Goal: Navigation & Orientation: Find specific page/section

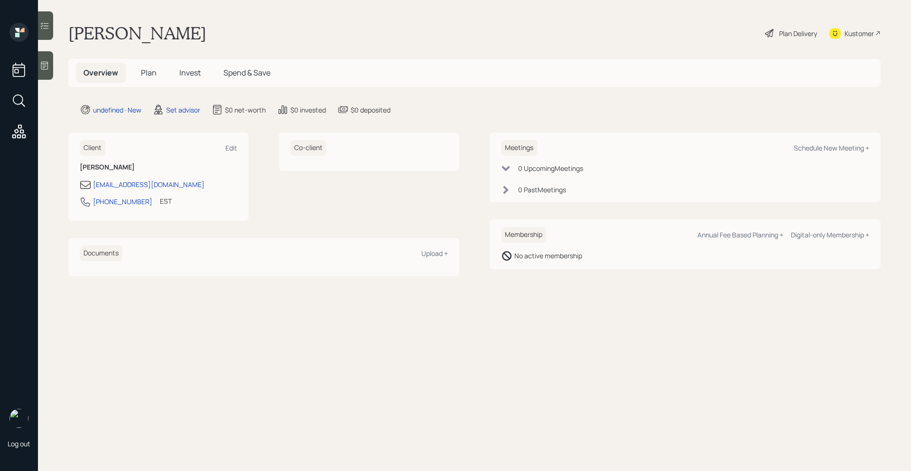
click at [49, 65] on icon at bounding box center [44, 65] width 9 height 9
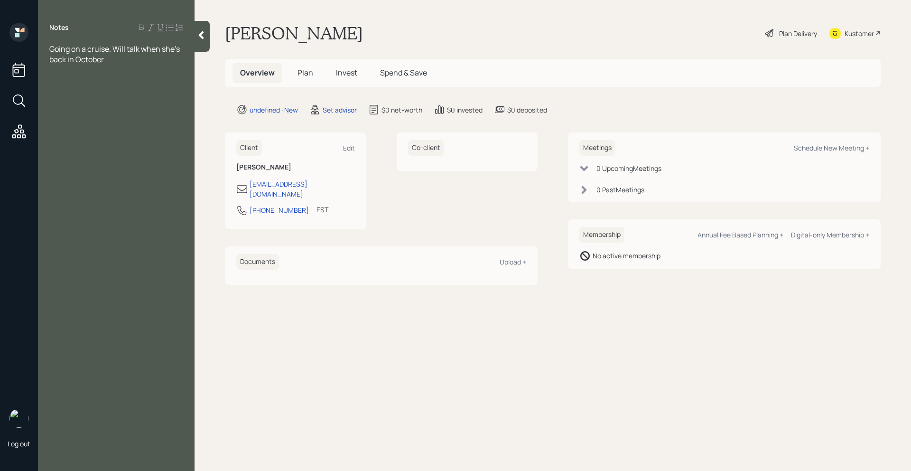
click at [203, 29] on div at bounding box center [202, 36] width 15 height 31
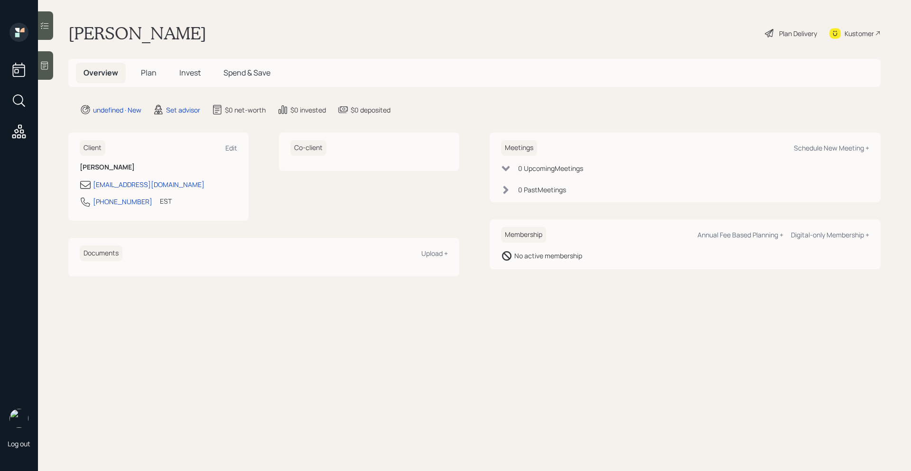
click at [47, 72] on div at bounding box center [45, 65] width 15 height 28
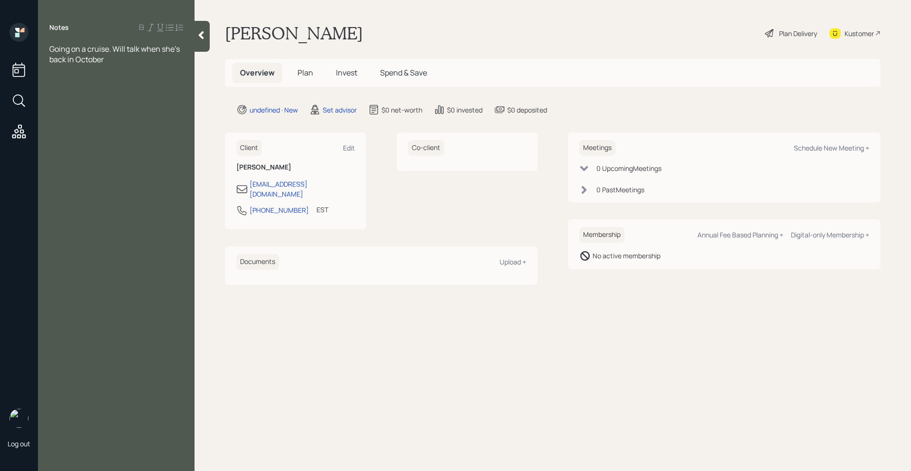
click at [203, 37] on icon at bounding box center [201, 35] width 5 height 8
